Goal: Task Accomplishment & Management: Use online tool/utility

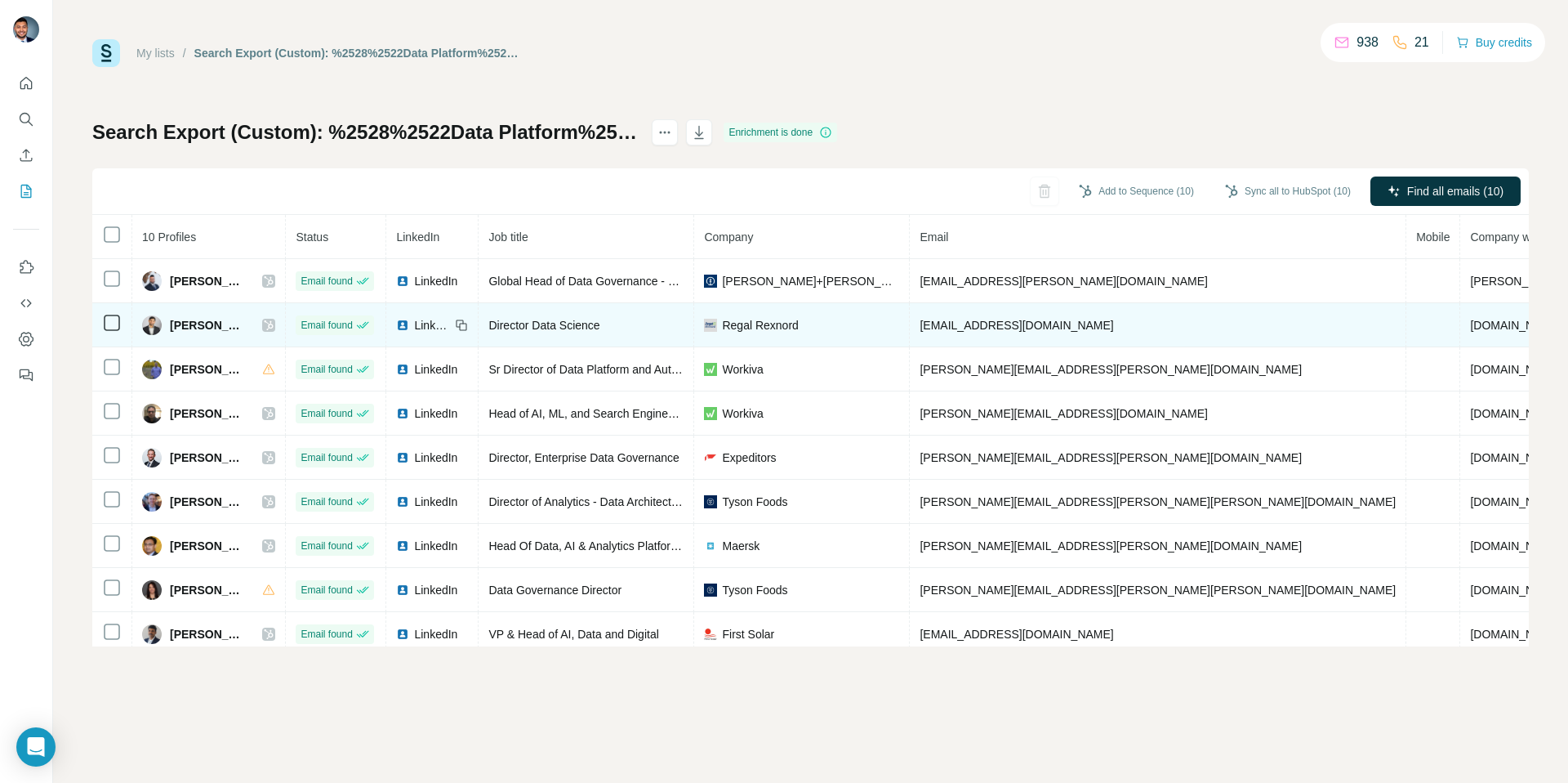
click at [275, 319] on div at bounding box center [268, 325] width 13 height 13
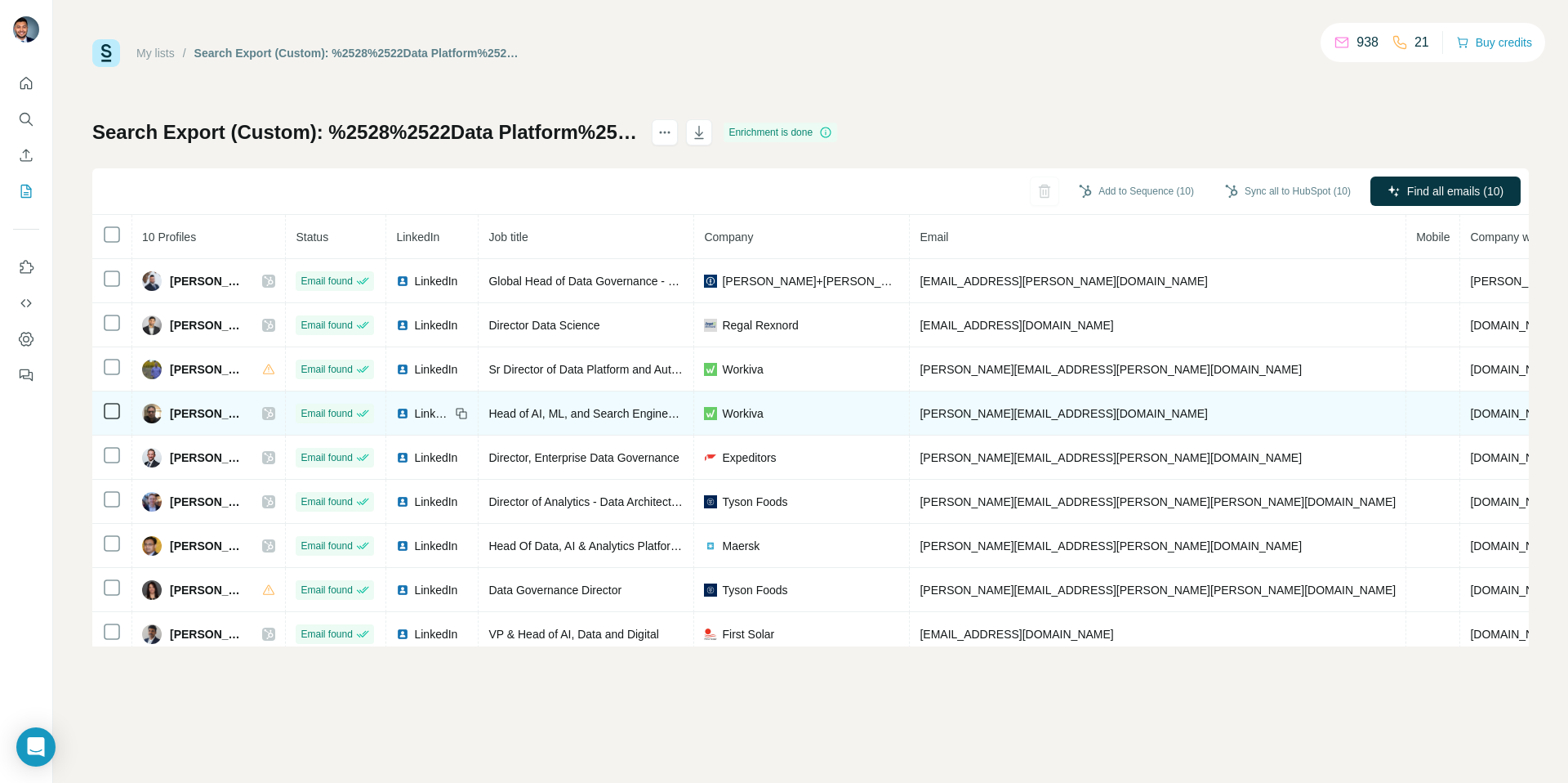
click at [272, 414] on icon at bounding box center [268, 414] width 10 height 13
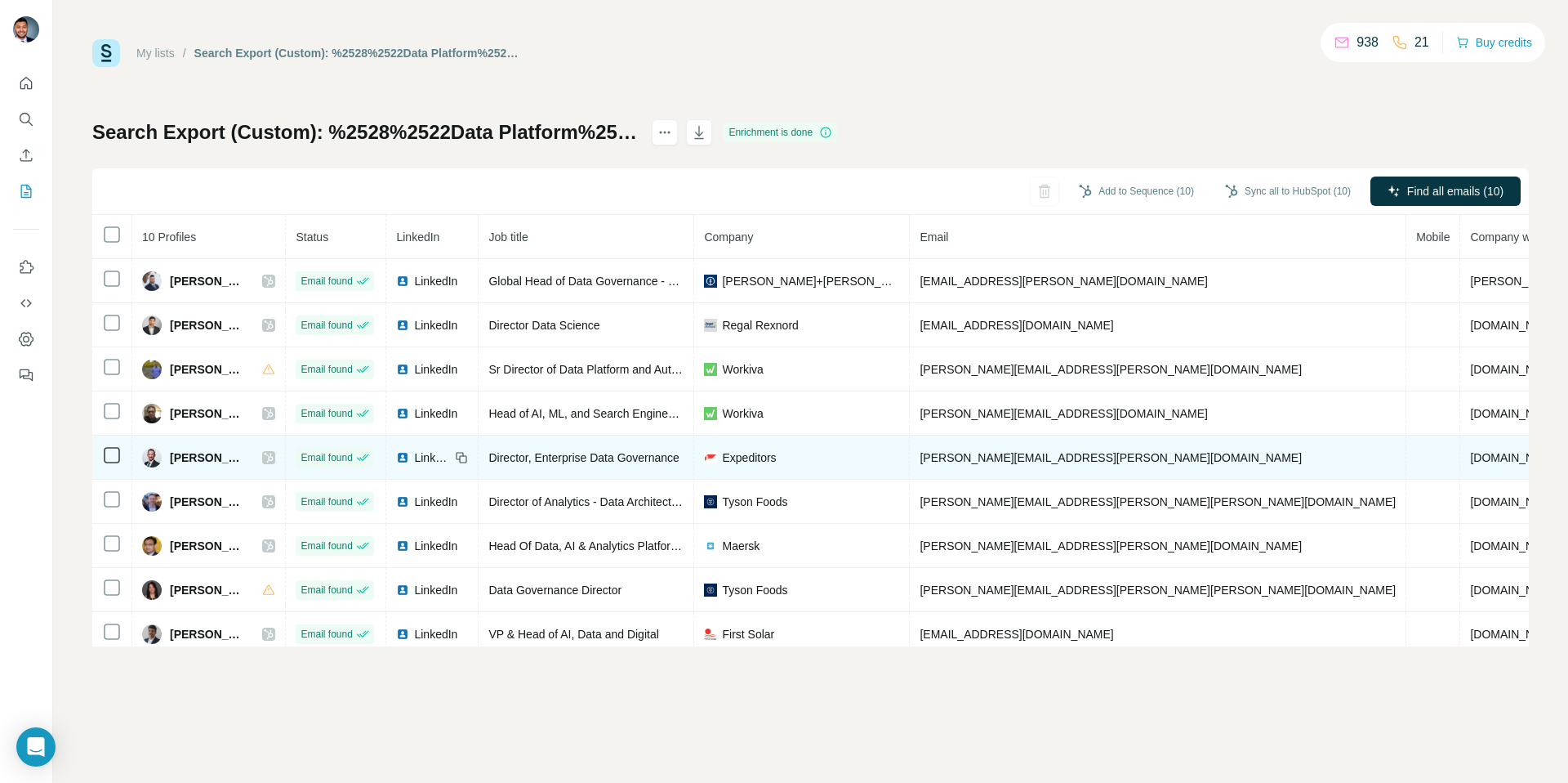
click at [268, 454] on icon at bounding box center [268, 458] width 10 height 13
click at [266, 453] on div at bounding box center [268, 458] width 13 height 13
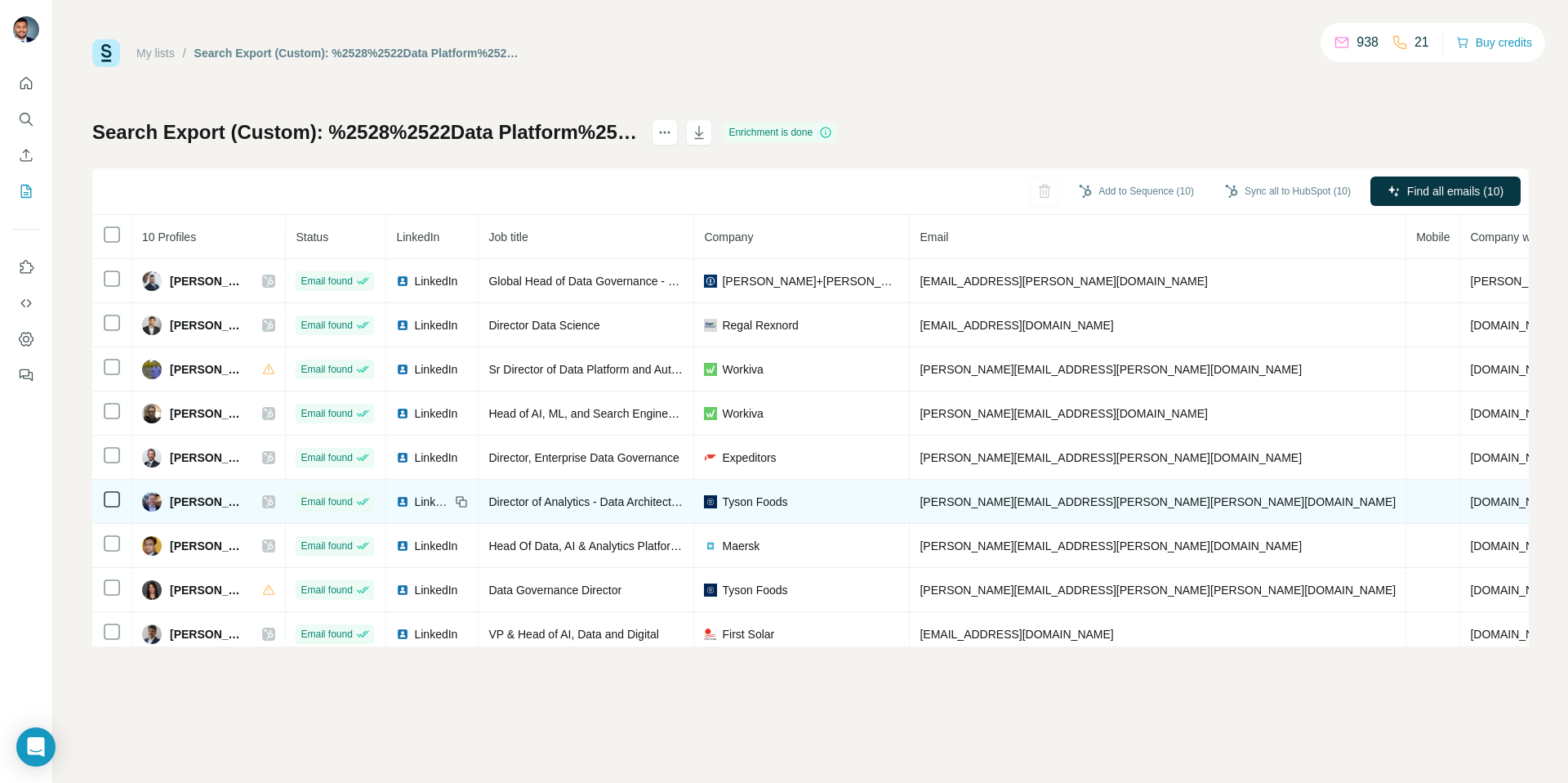
click at [269, 499] on icon at bounding box center [268, 502] width 10 height 13
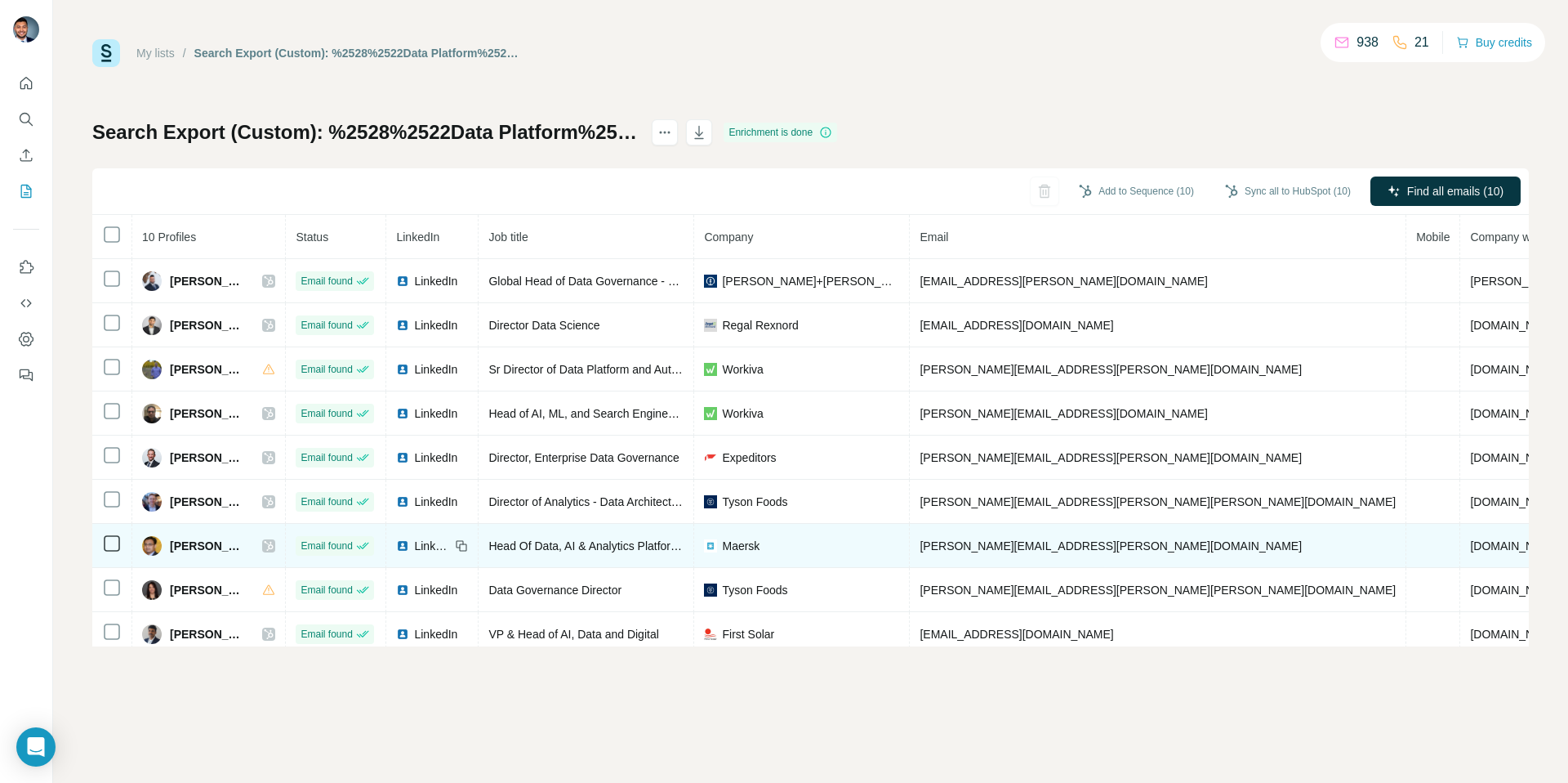
click at [270, 547] on icon at bounding box center [268, 546] width 10 height 13
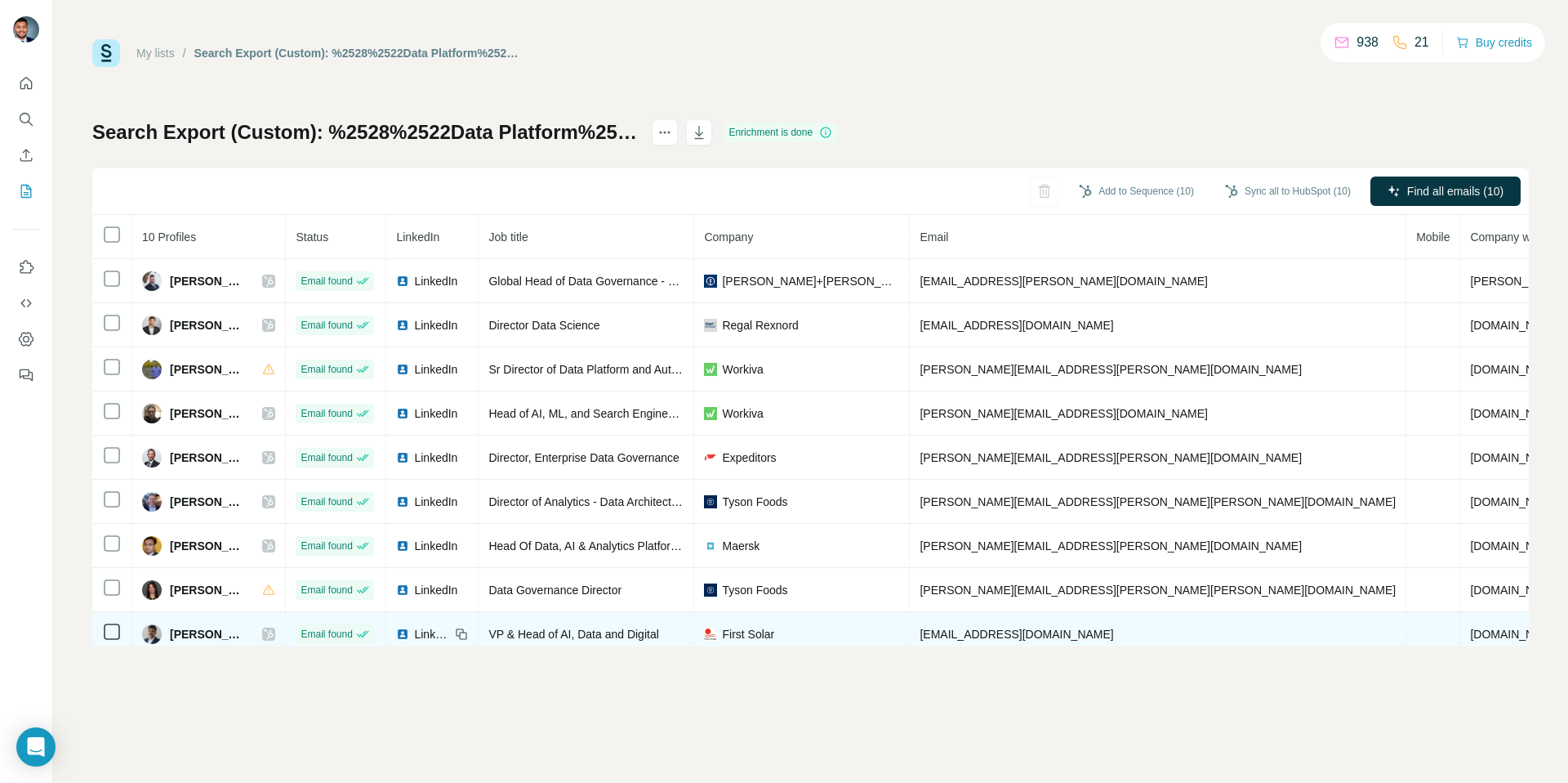
click at [272, 636] on icon at bounding box center [268, 634] width 10 height 13
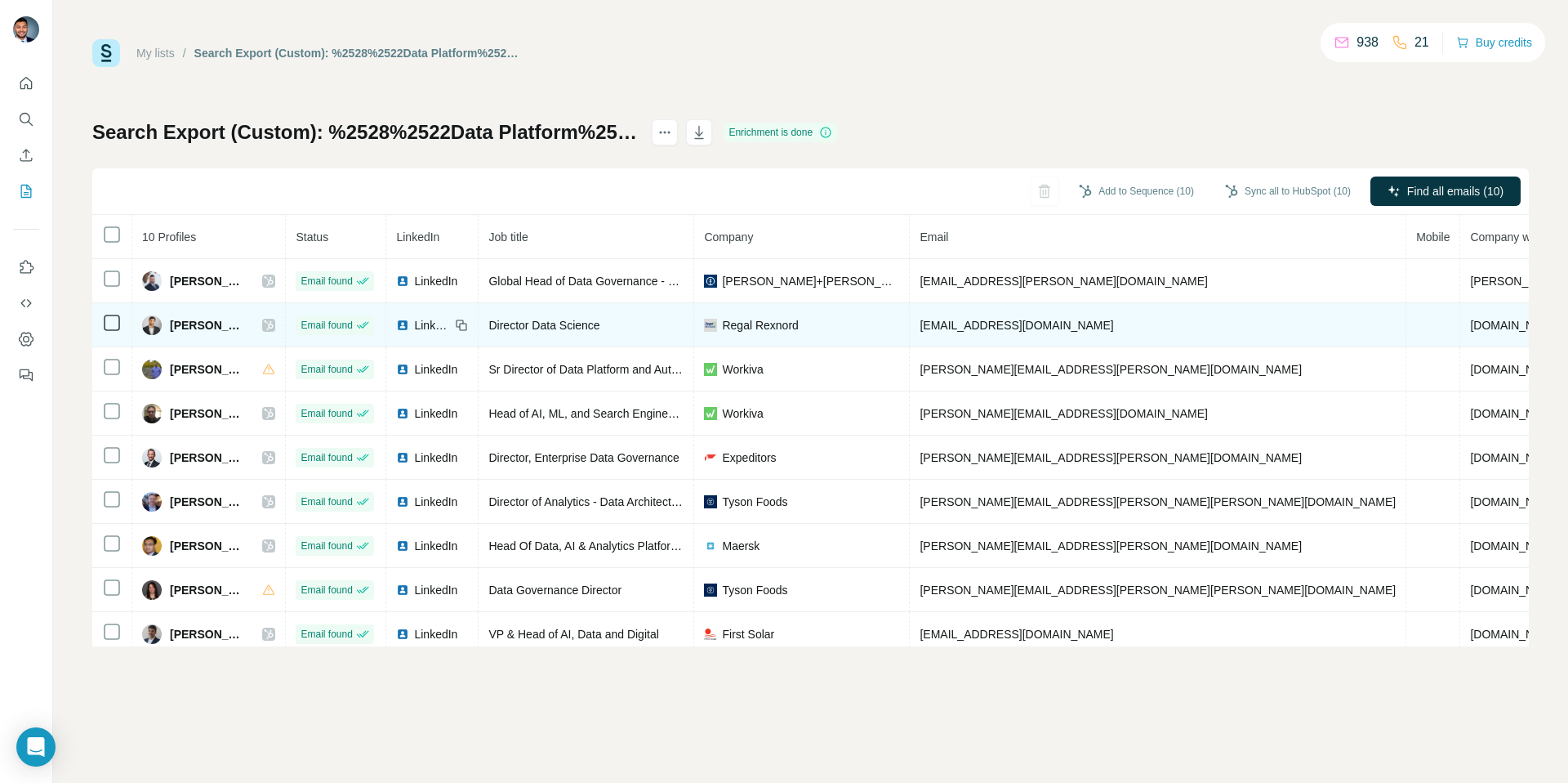
scroll to position [54, 0]
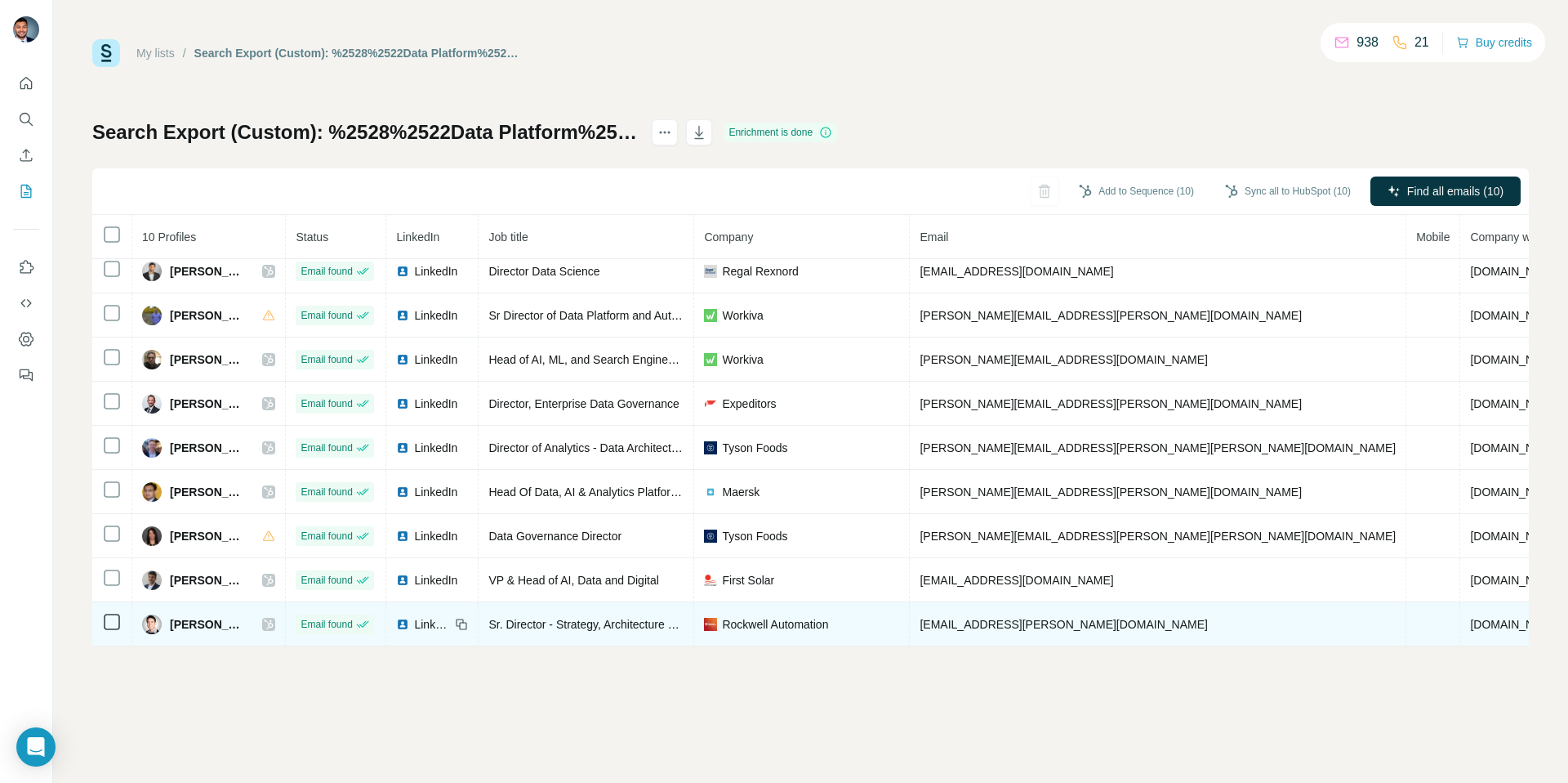
click at [273, 621] on icon at bounding box center [268, 624] width 9 height 10
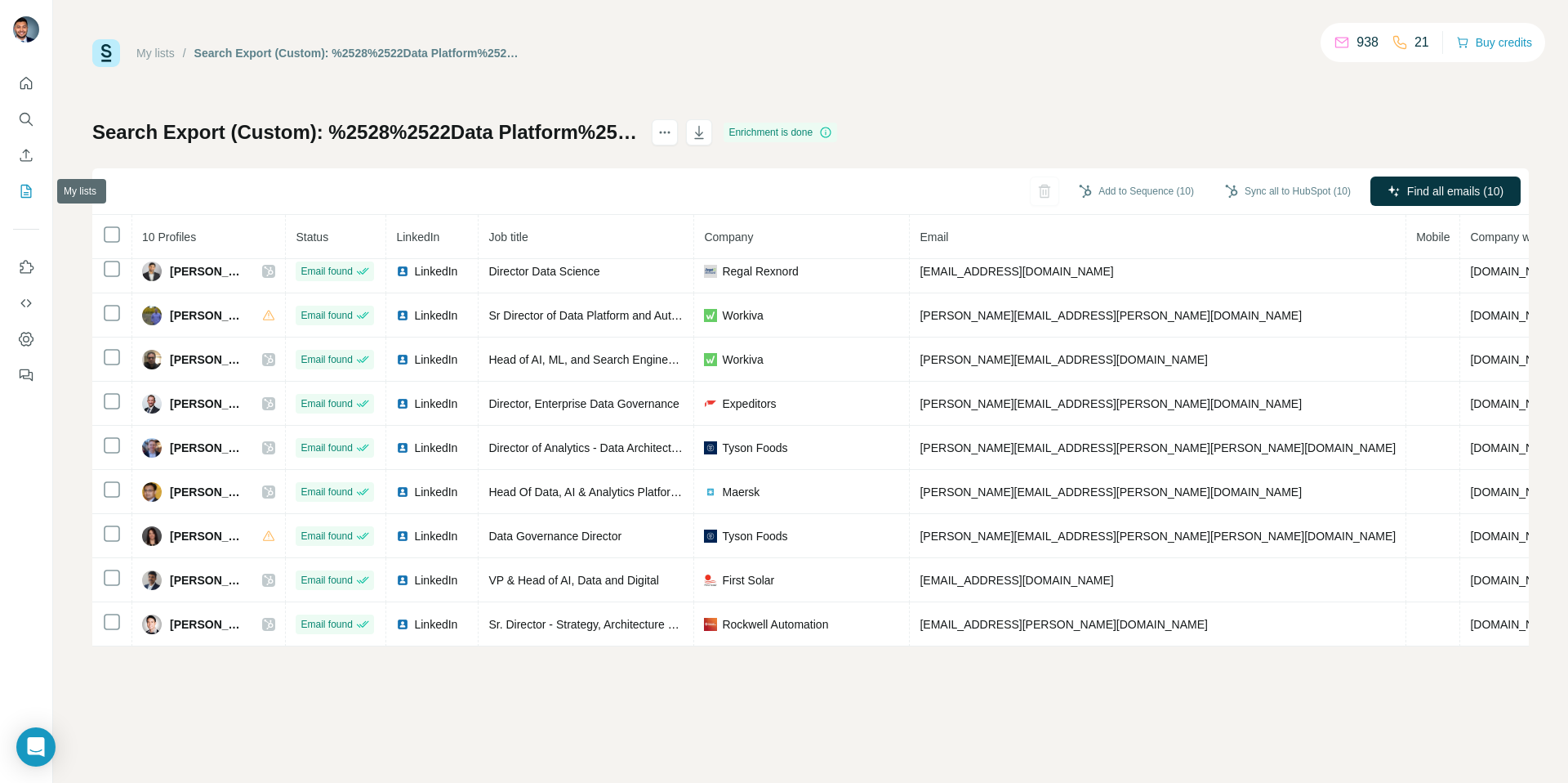
click at [24, 186] on icon "My lists" at bounding box center [26, 190] width 16 height 16
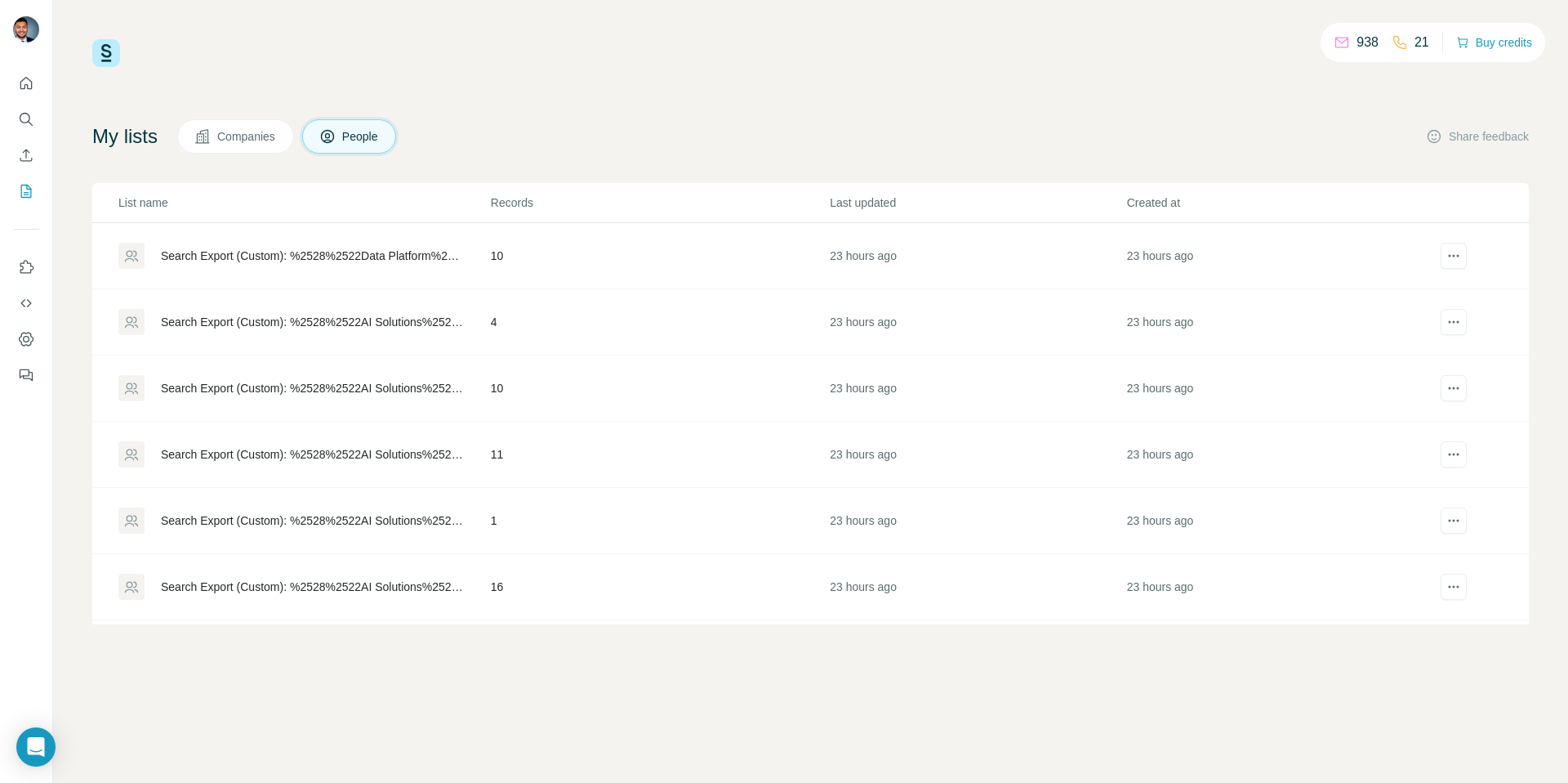
click at [332, 459] on div "Search Export (Custom): %2528%2522AI Solutions%2522 OR %2522AI Platforms%2522 O…" at bounding box center [311, 454] width 302 height 16
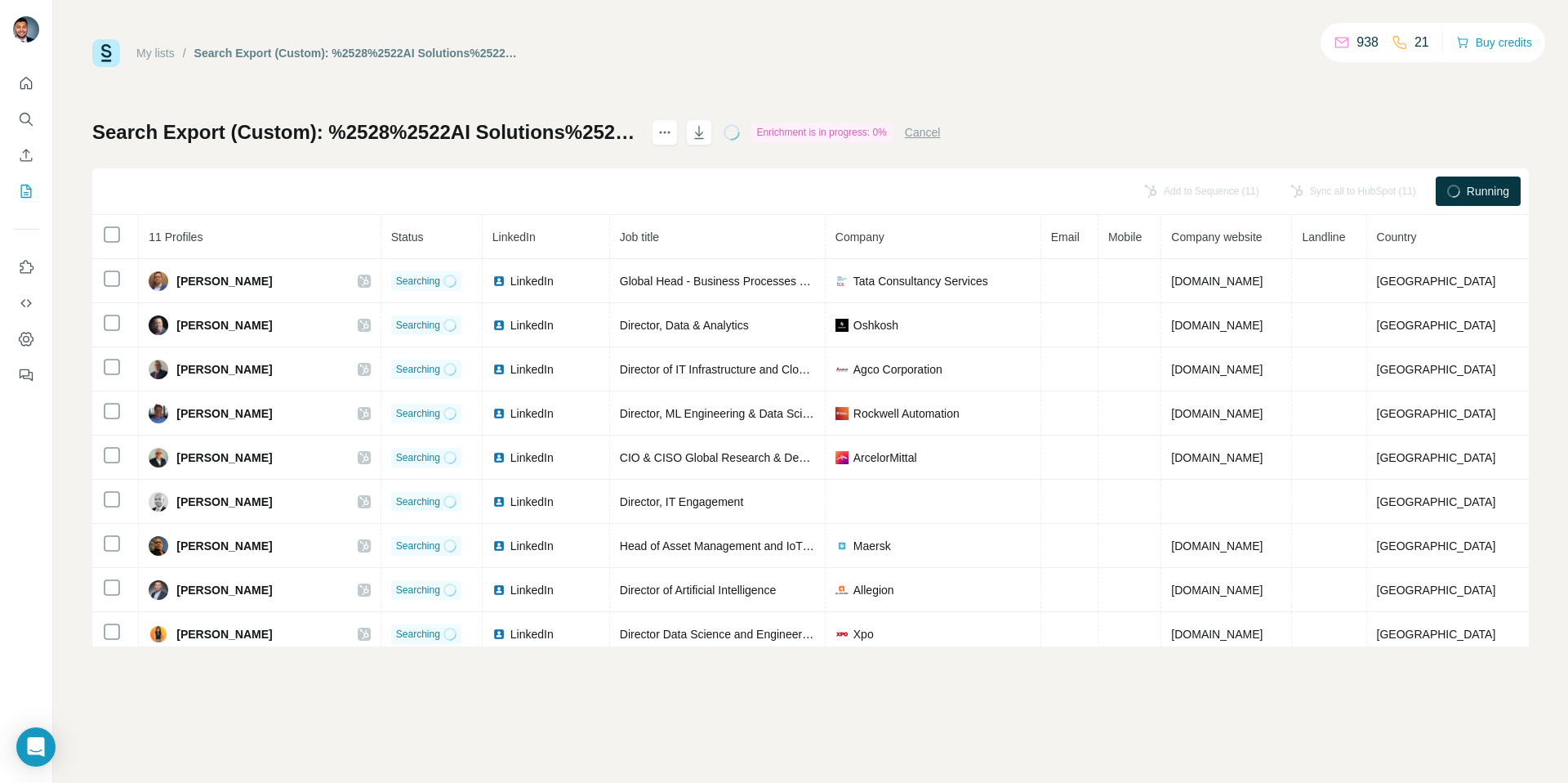
click at [941, 131] on button "Cancel" at bounding box center [923, 132] width 36 height 16
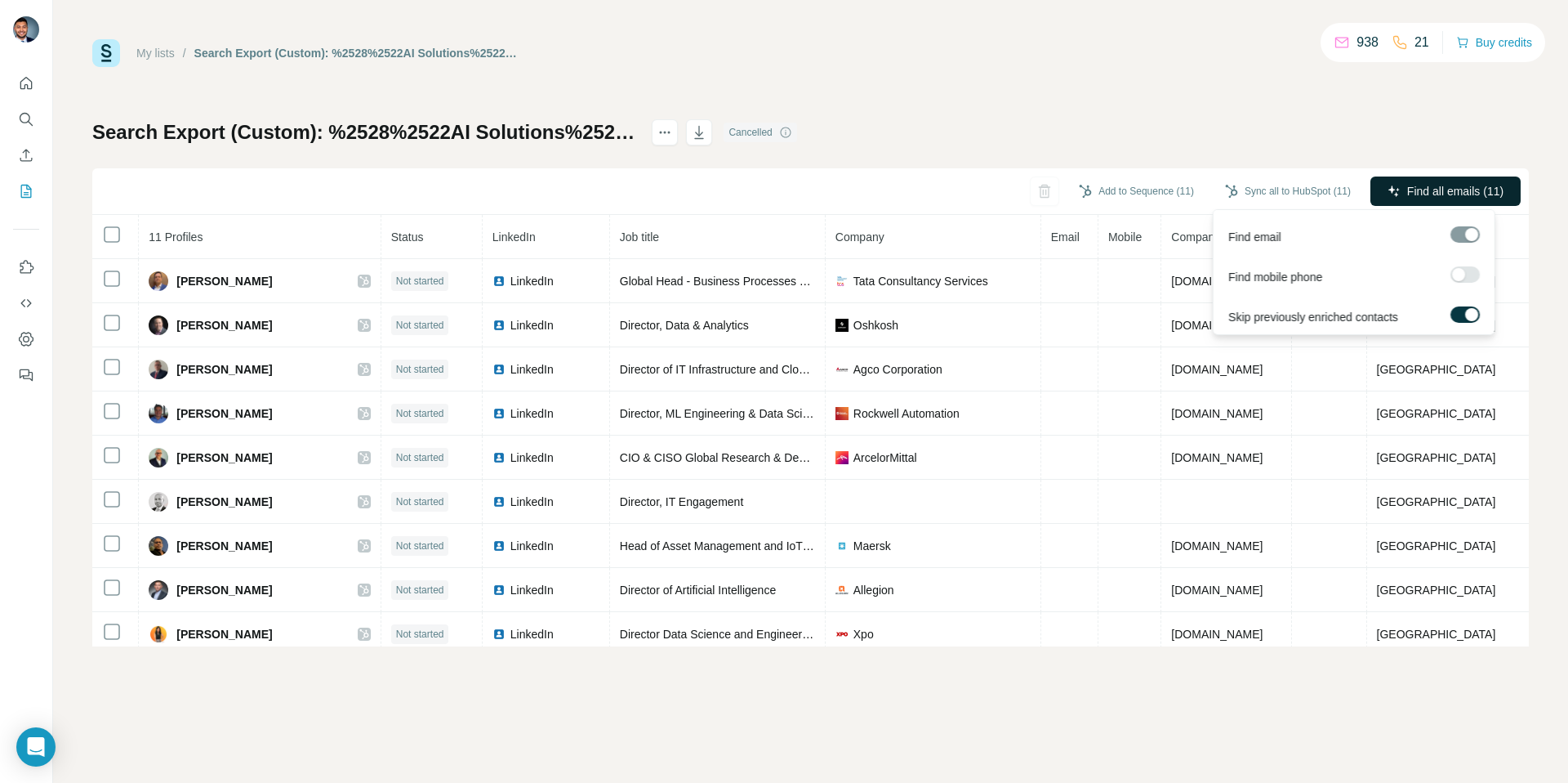
click at [1452, 194] on span "Find all emails (11)" at bounding box center [1455, 190] width 97 height 16
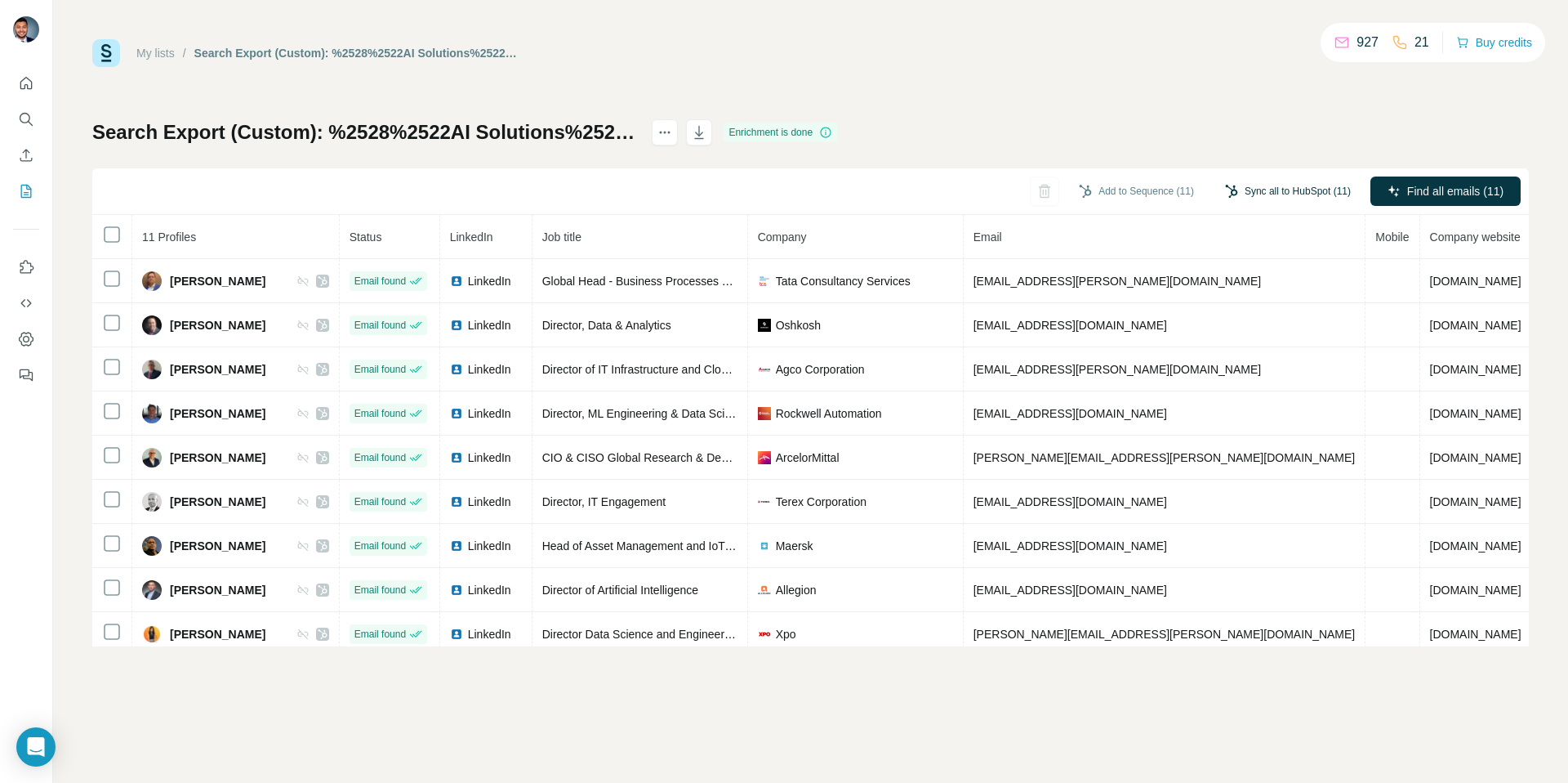
click at [1306, 200] on button "Sync all to HubSpot (11)" at bounding box center [1288, 191] width 149 height 25
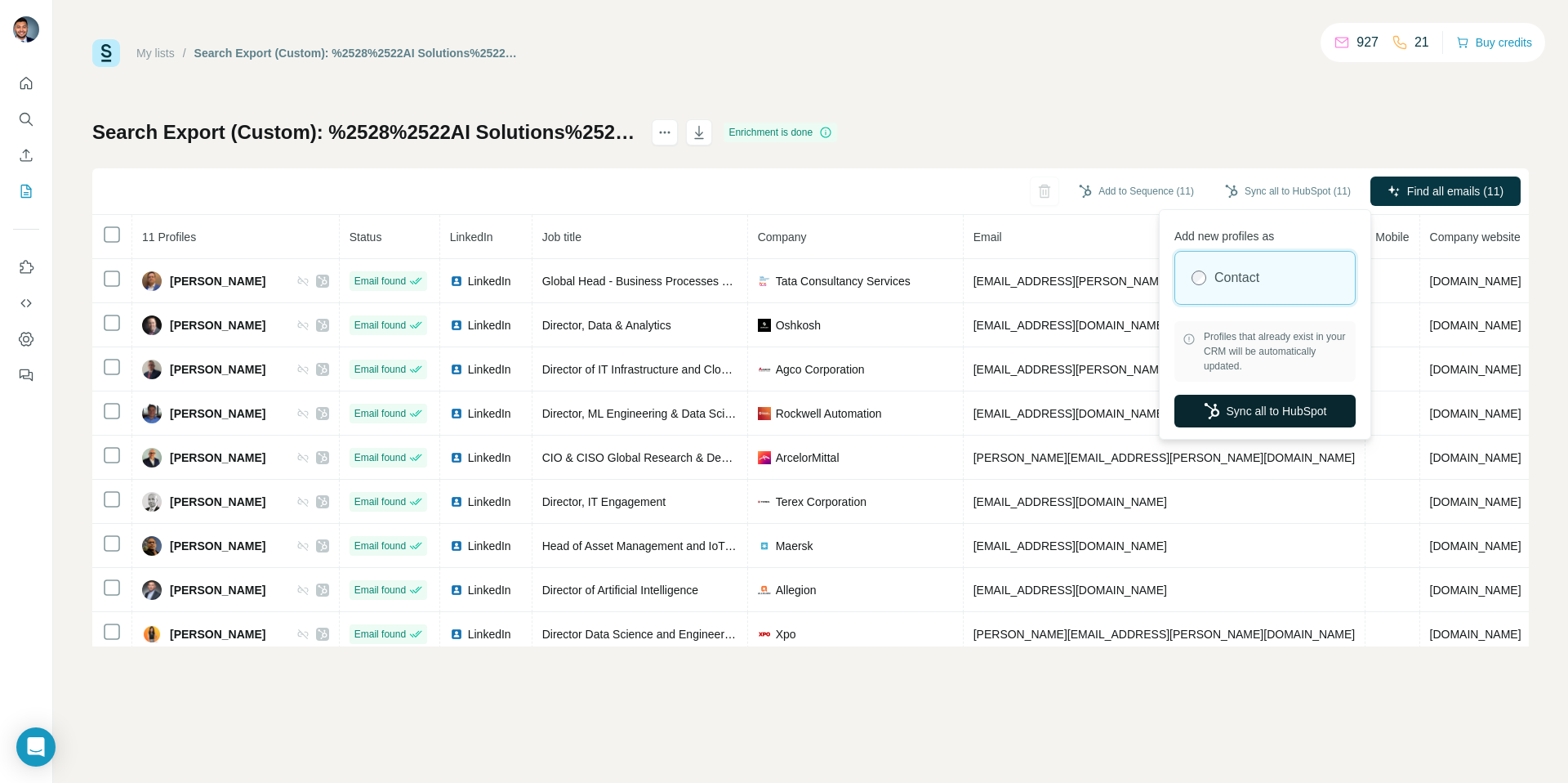
click at [1297, 418] on button "Sync all to HubSpot" at bounding box center [1265, 411] width 182 height 33
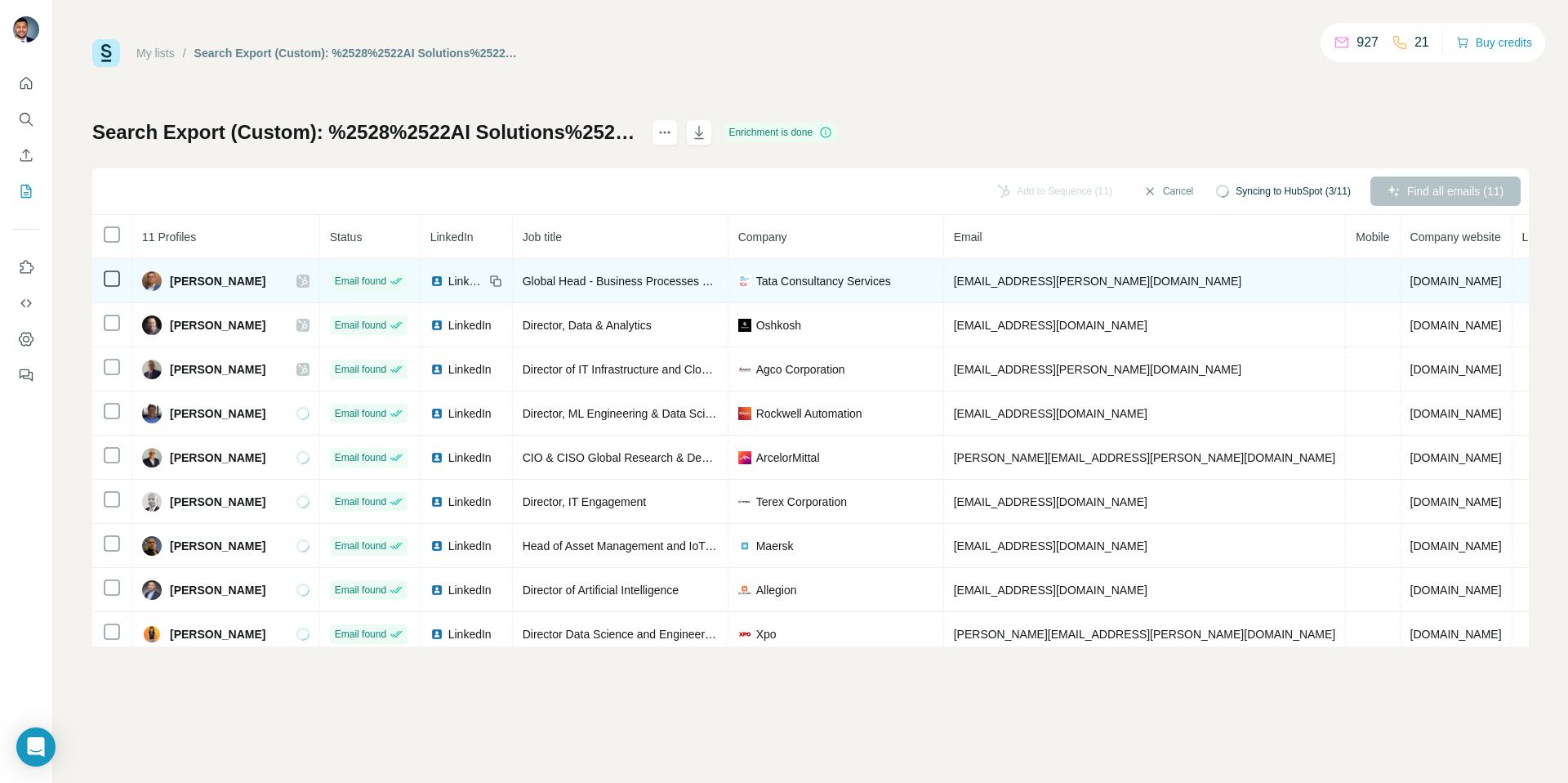
click at [296, 277] on div at bounding box center [303, 281] width 13 height 13
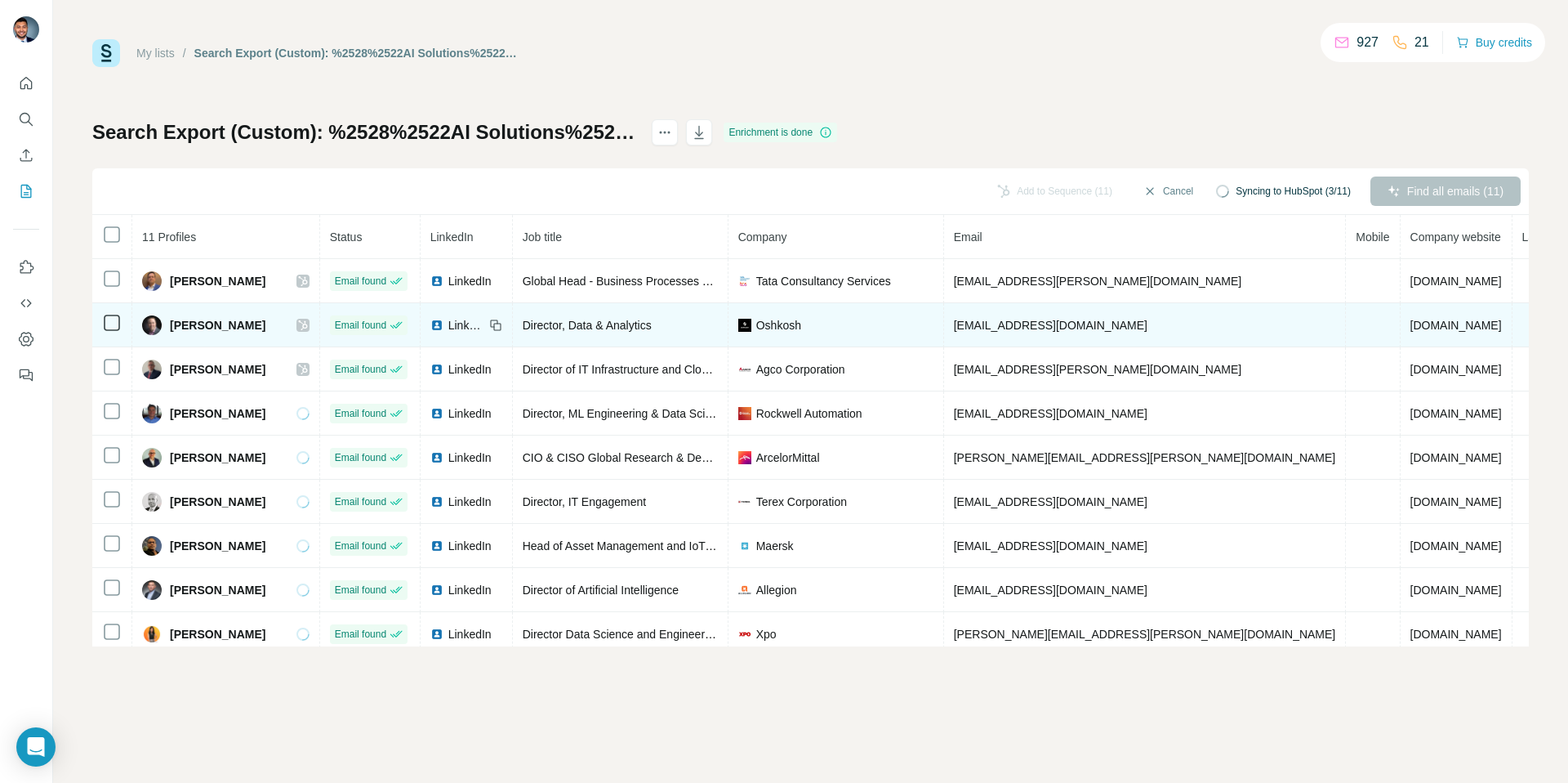
click at [298, 320] on icon at bounding box center [303, 325] width 10 height 13
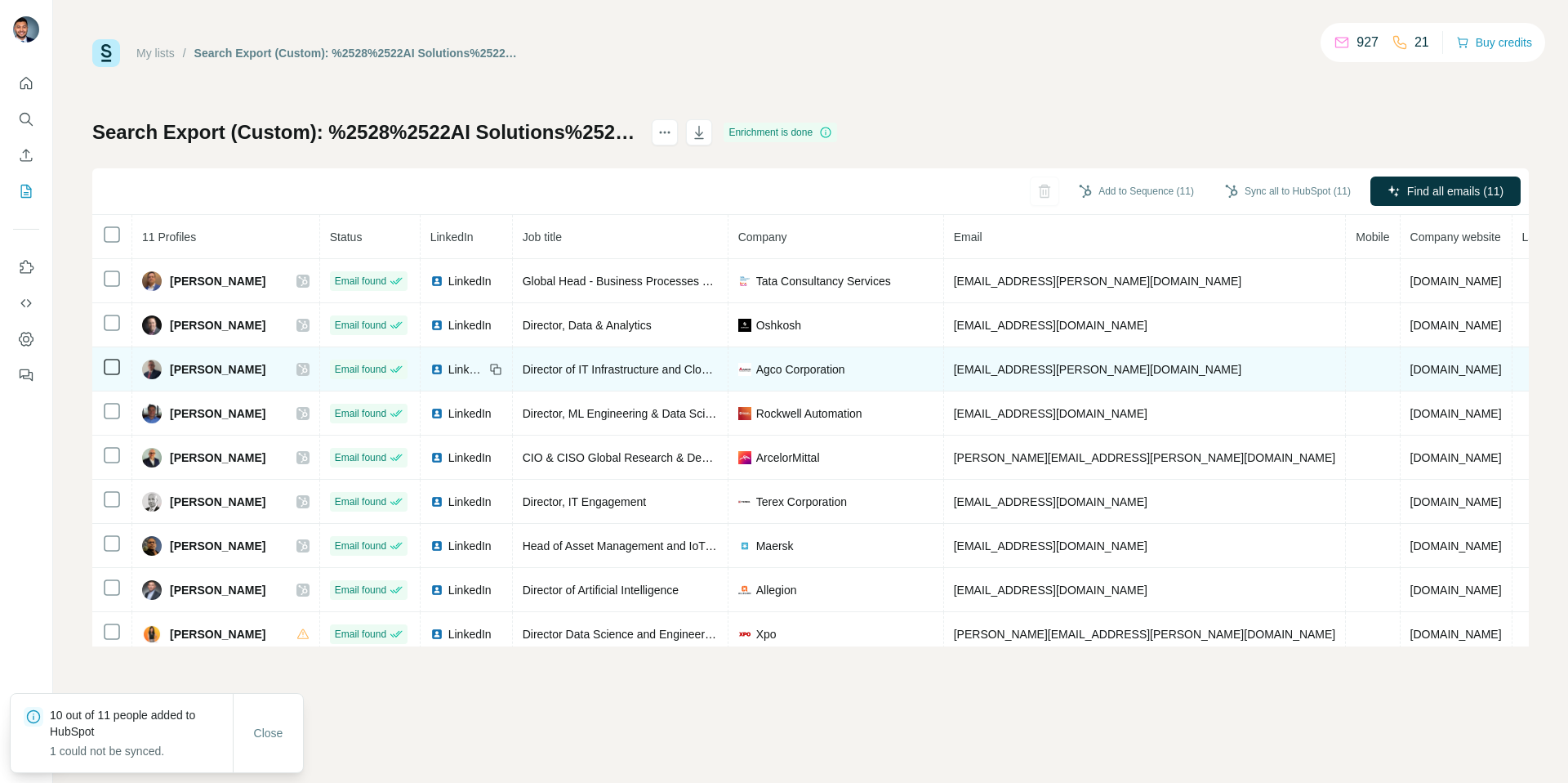
click at [298, 371] on icon at bounding box center [302, 369] width 9 height 10
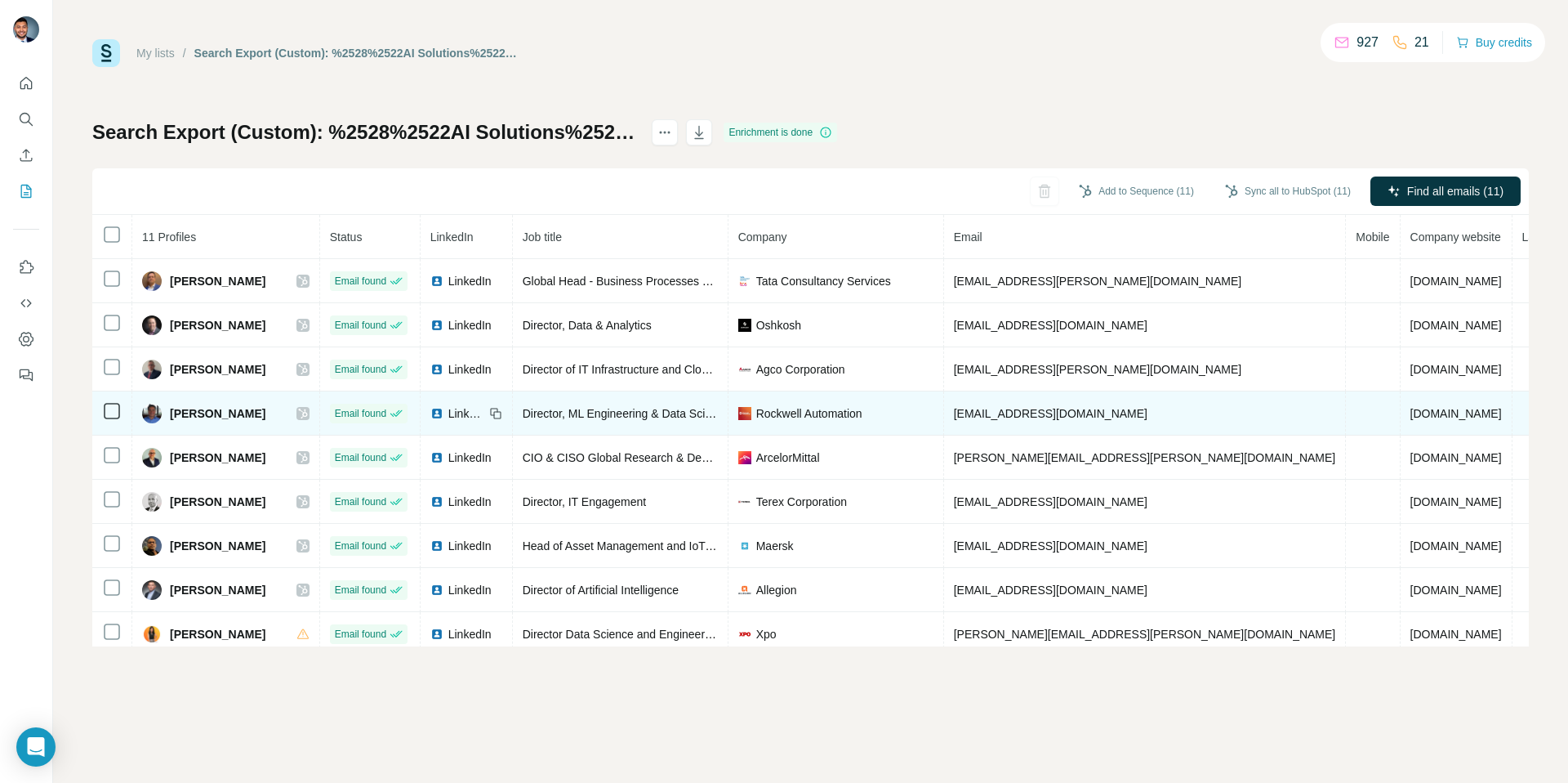
click at [298, 419] on icon at bounding box center [303, 414] width 10 height 13
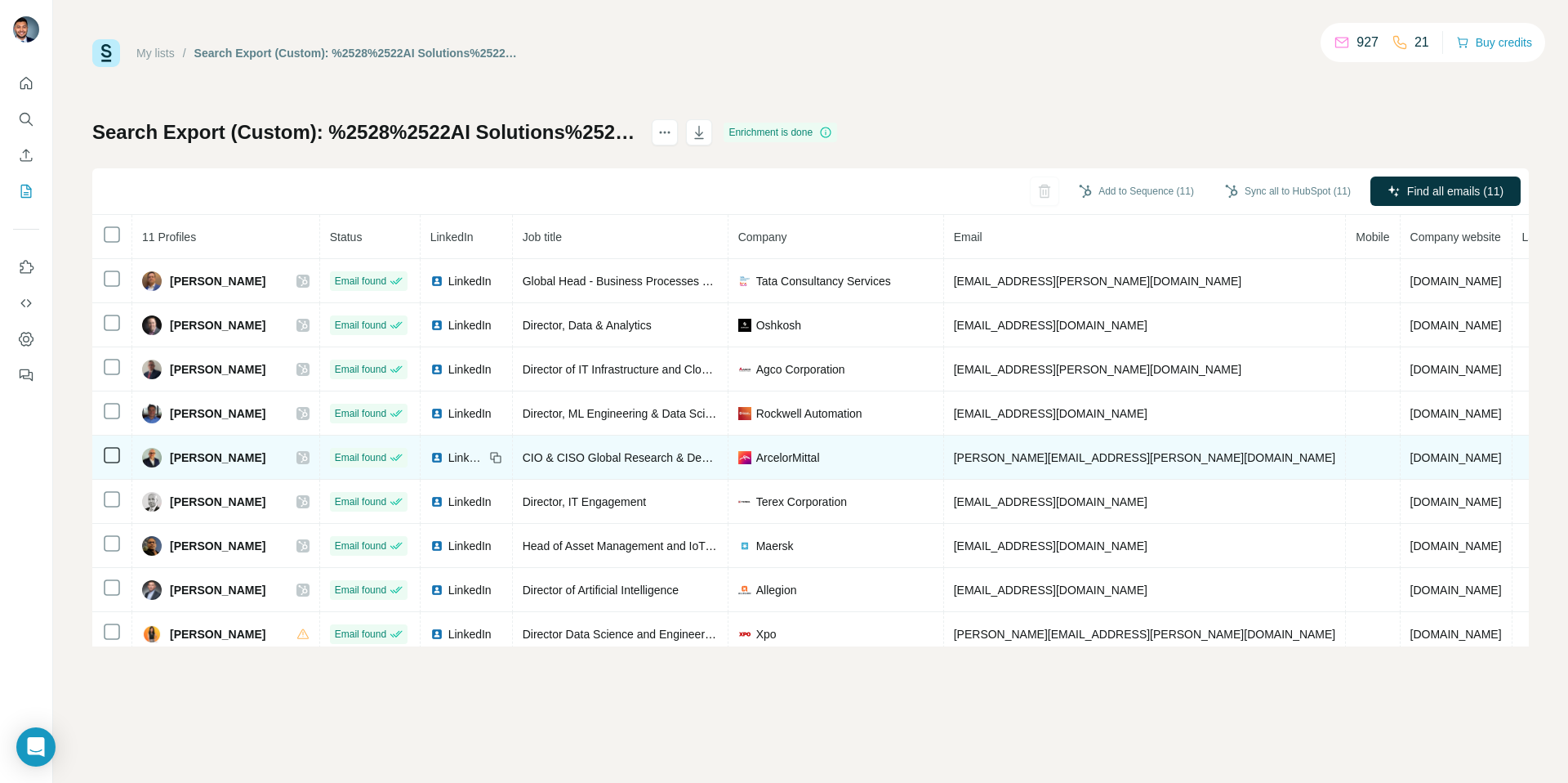
click at [298, 453] on icon at bounding box center [303, 458] width 10 height 13
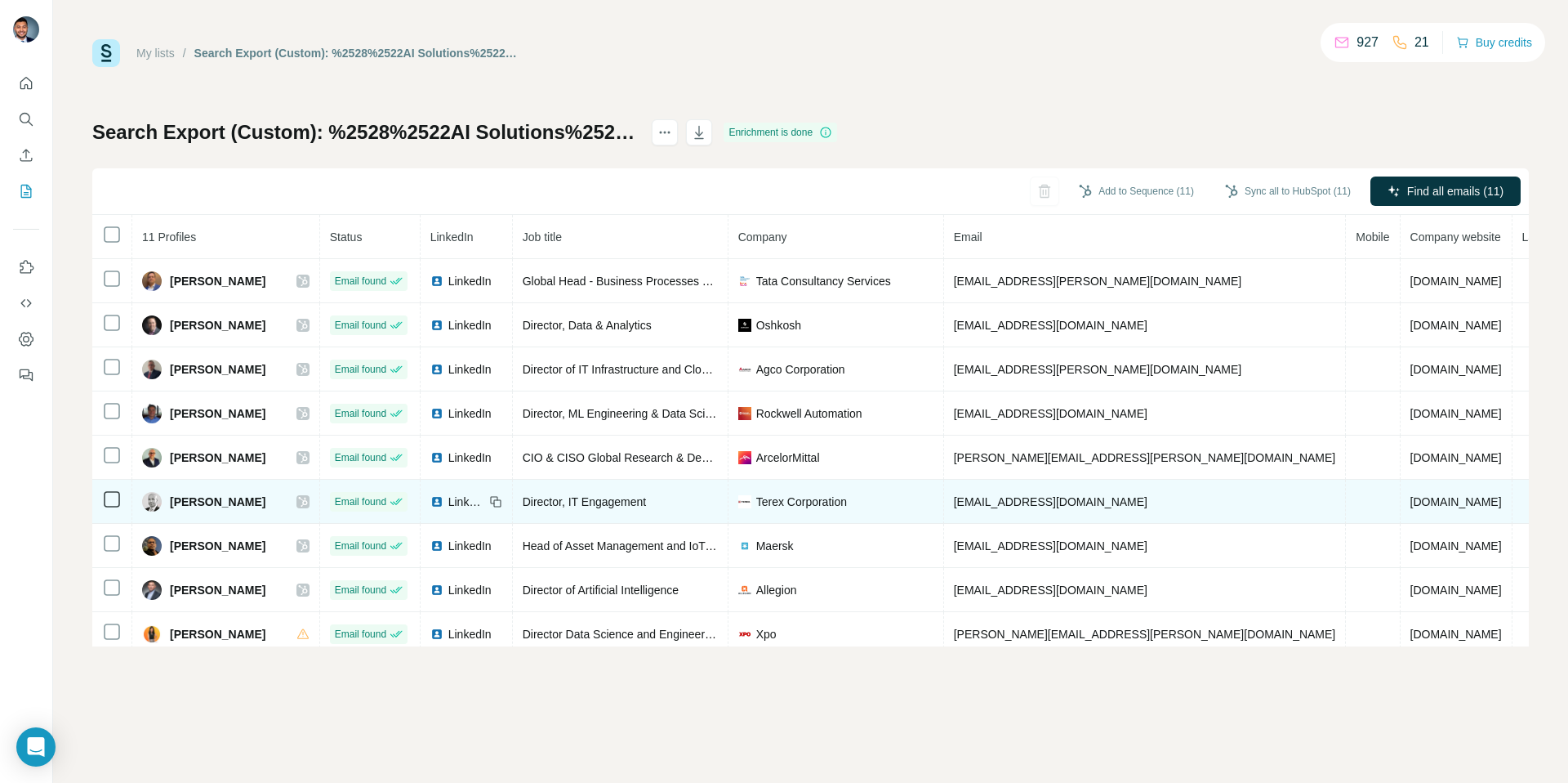
click at [298, 497] on icon at bounding box center [302, 502] width 9 height 10
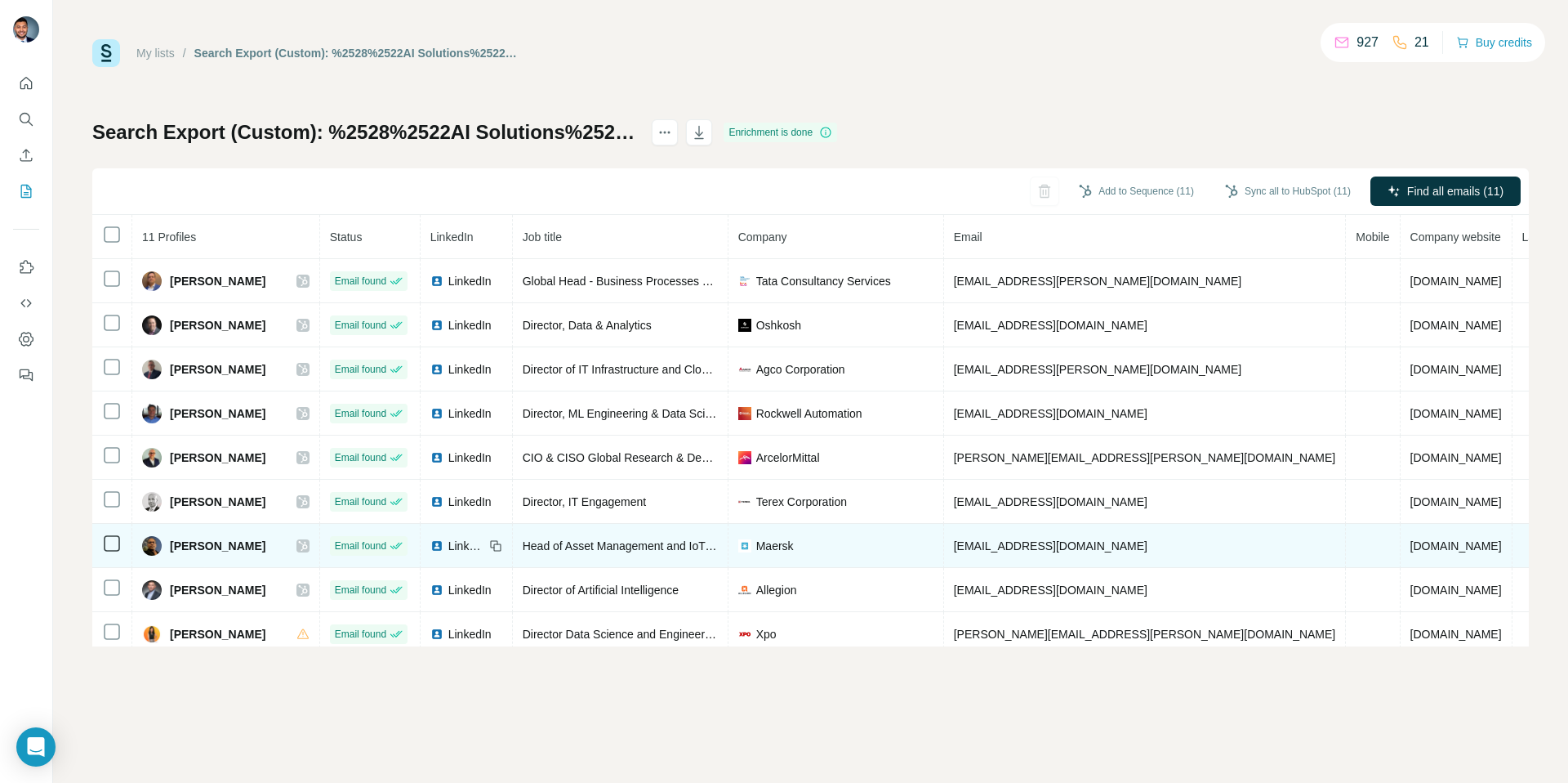
click at [298, 545] on icon at bounding box center [302, 546] width 9 height 10
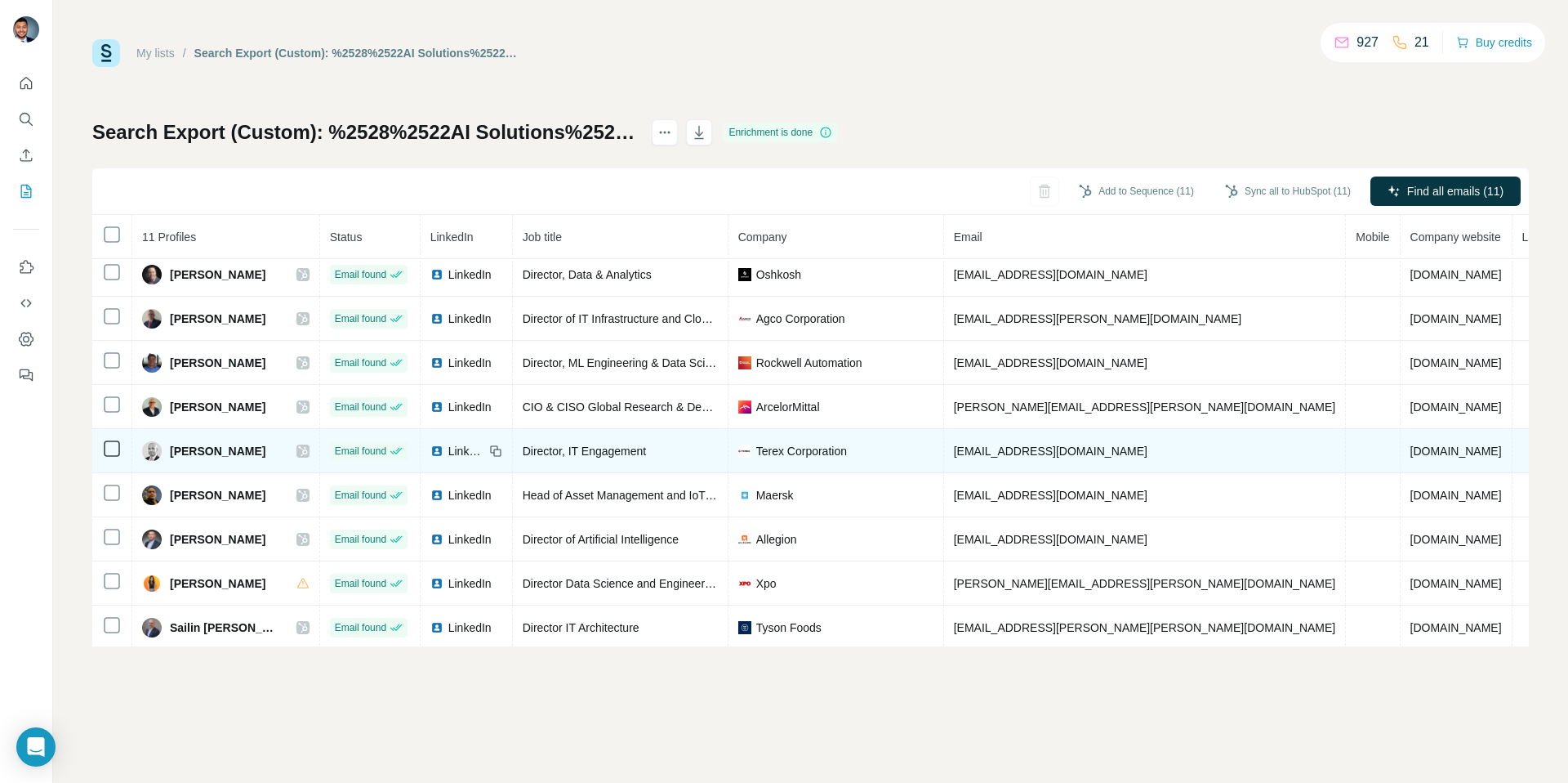
scroll to position [54, 0]
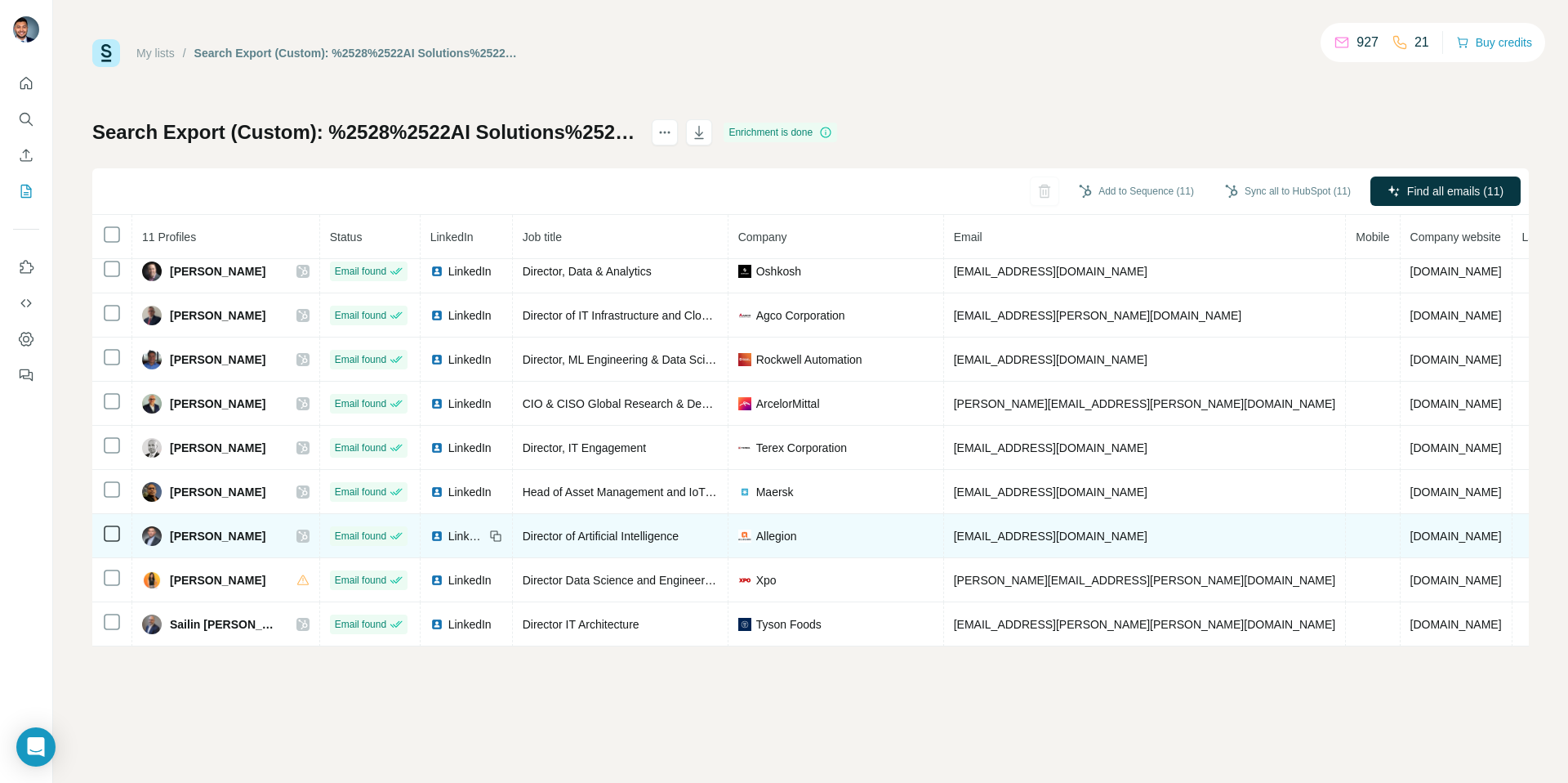
click at [298, 533] on icon at bounding box center [303, 536] width 10 height 13
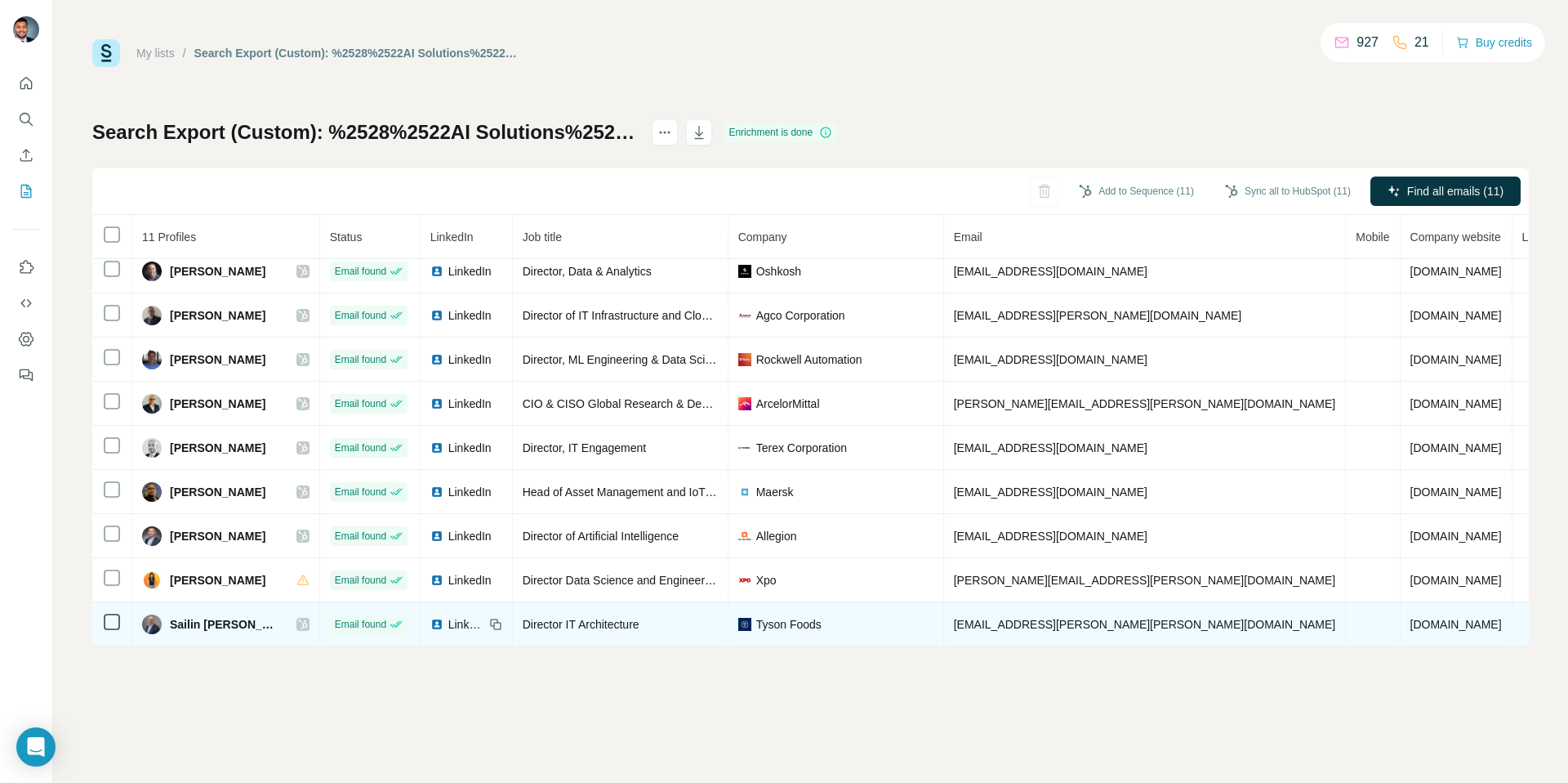
click at [298, 621] on icon at bounding box center [303, 624] width 10 height 13
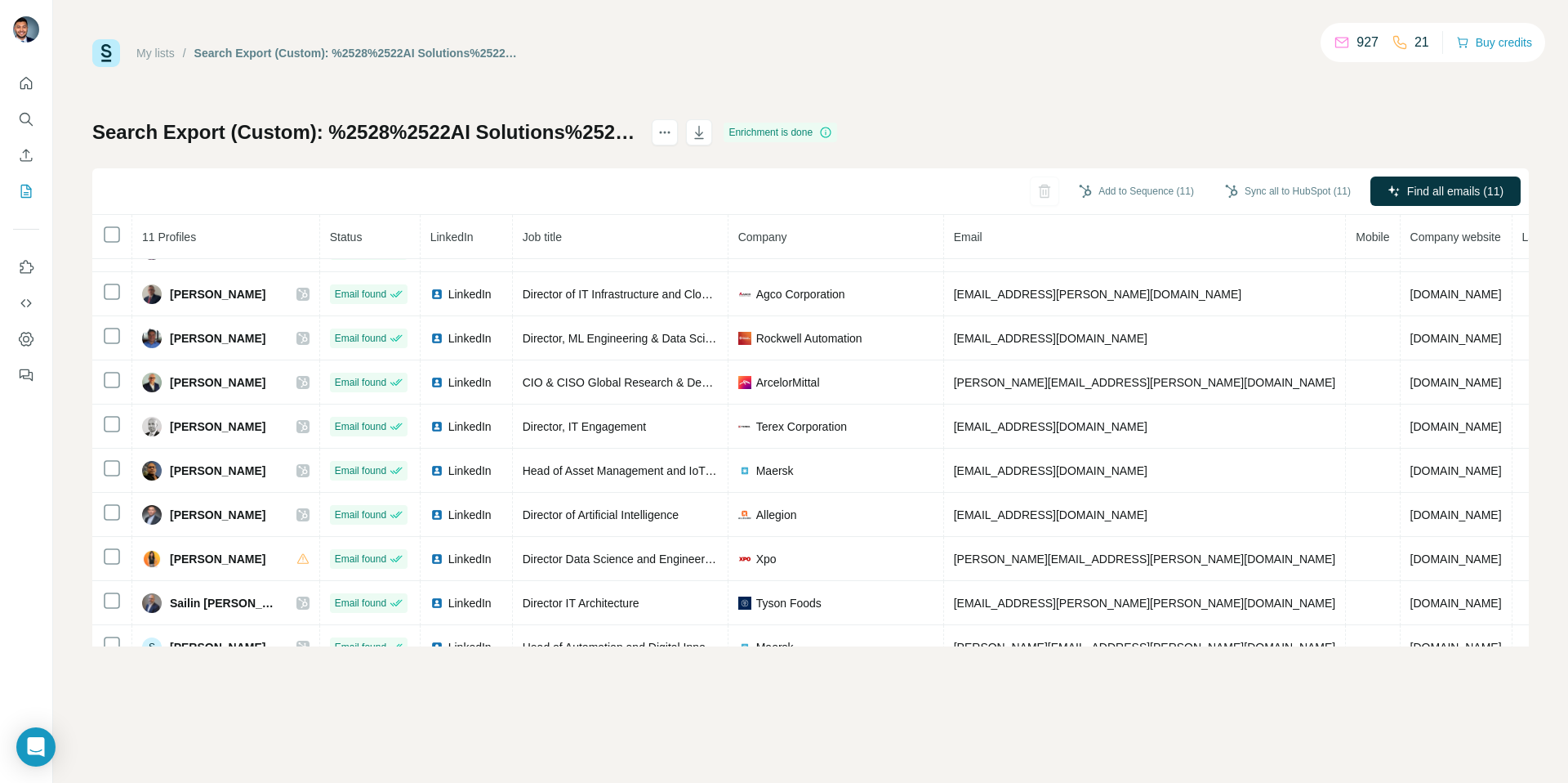
scroll to position [98, 0]
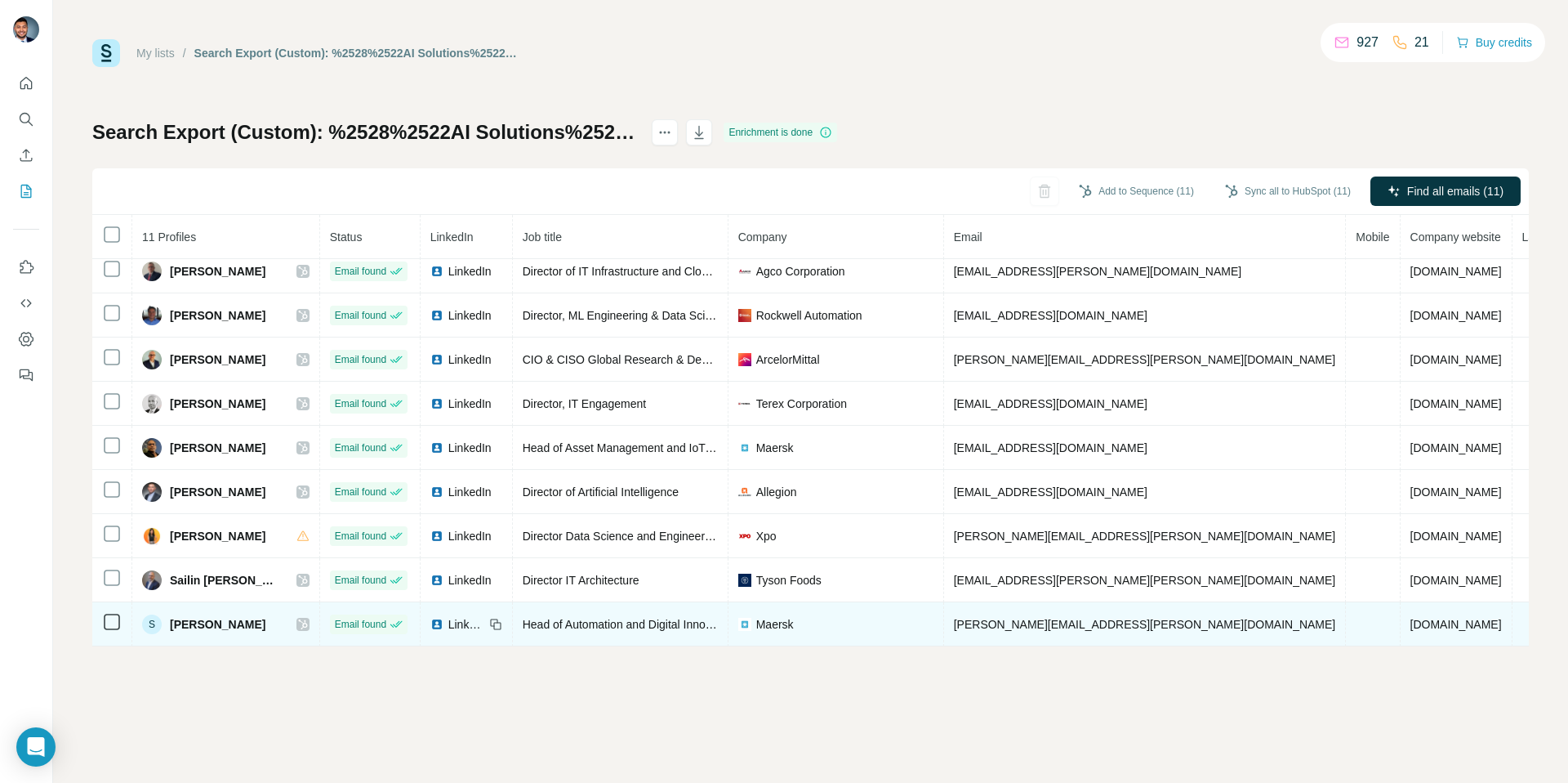
click at [298, 628] on icon at bounding box center [303, 624] width 10 height 13
